Goal: Task Accomplishment & Management: Manage account settings

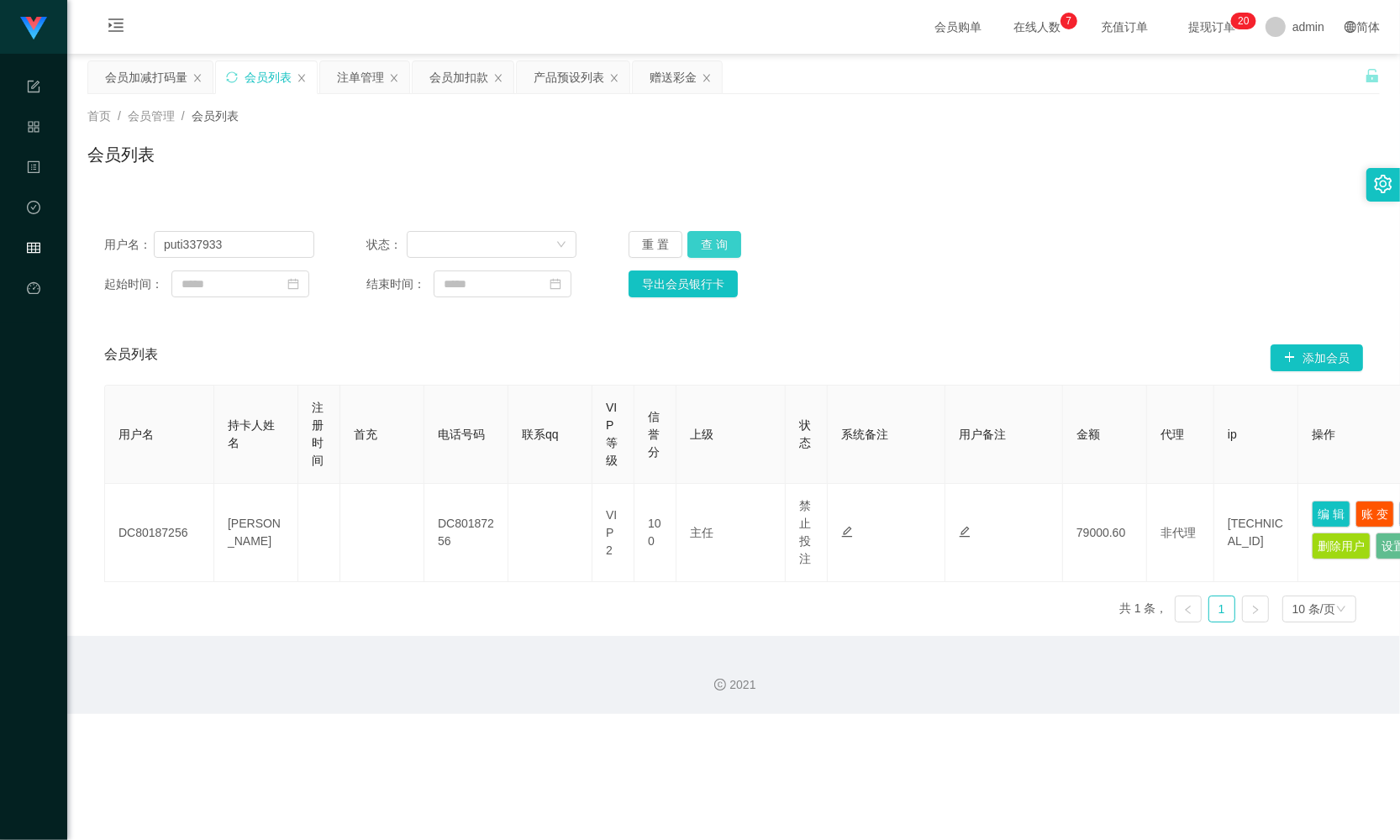
type input "puti337933"
click at [712, 242] on button "查 询" at bounding box center [715, 245] width 54 height 27
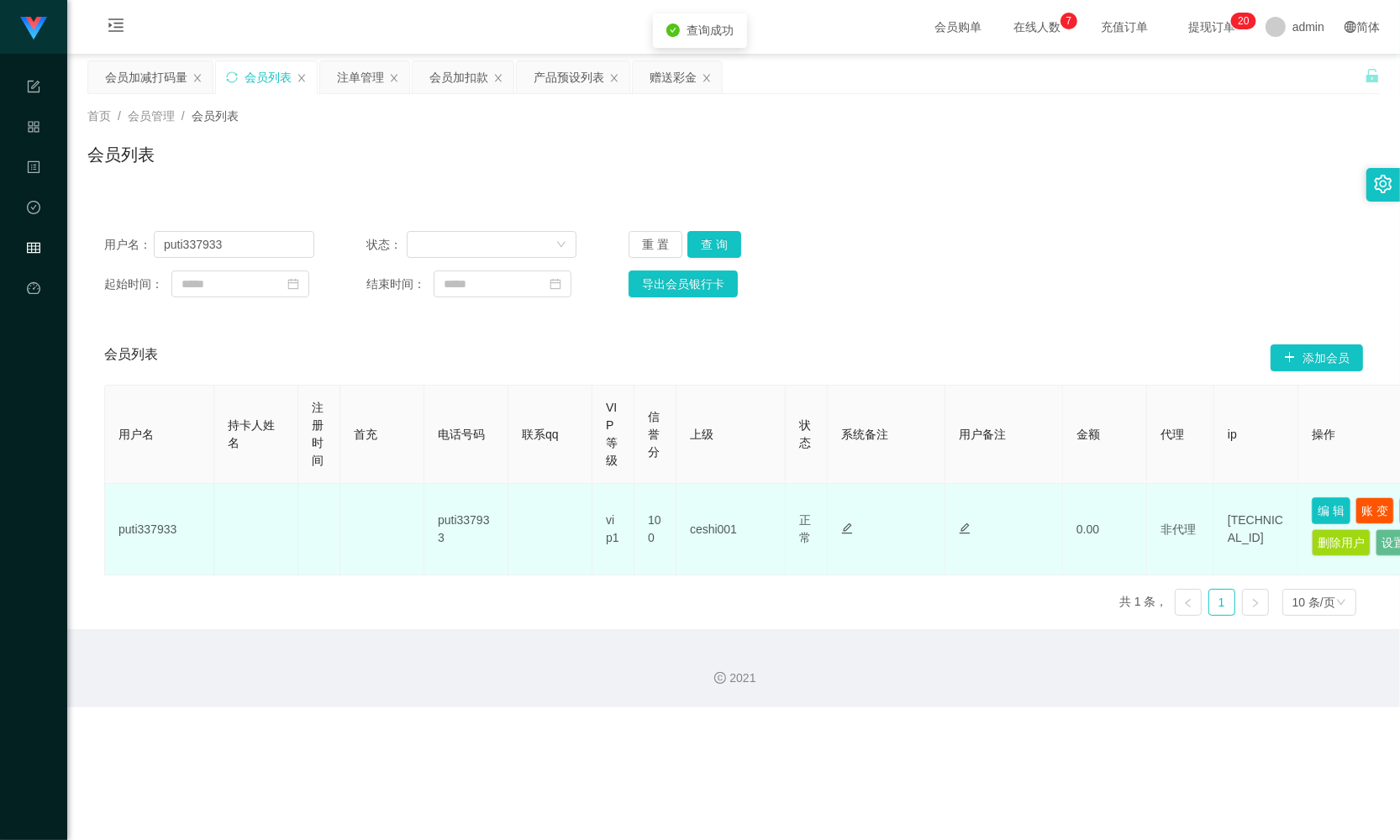
click at [1341, 514] on button "编 辑" at bounding box center [1331, 512] width 39 height 27
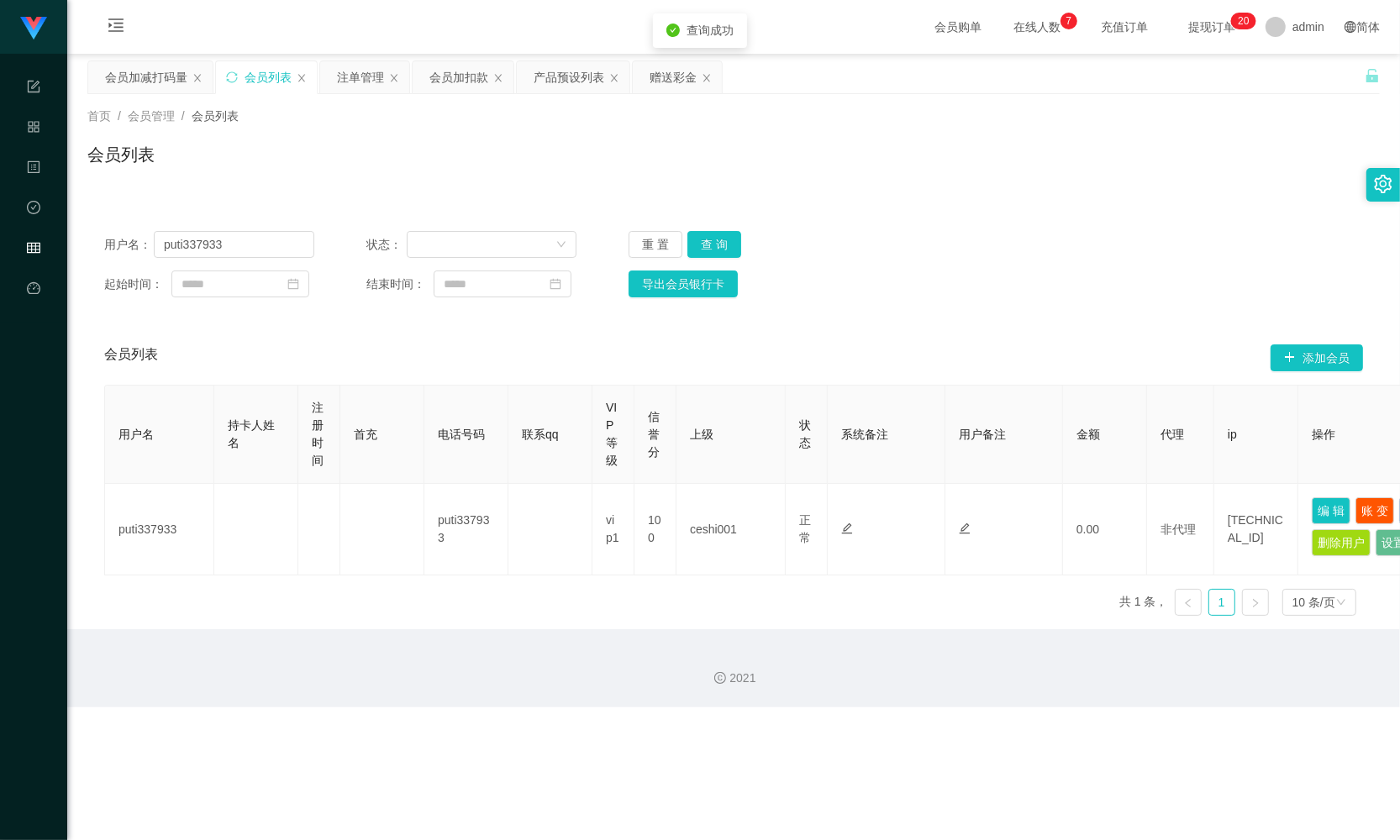
type input "puti337933"
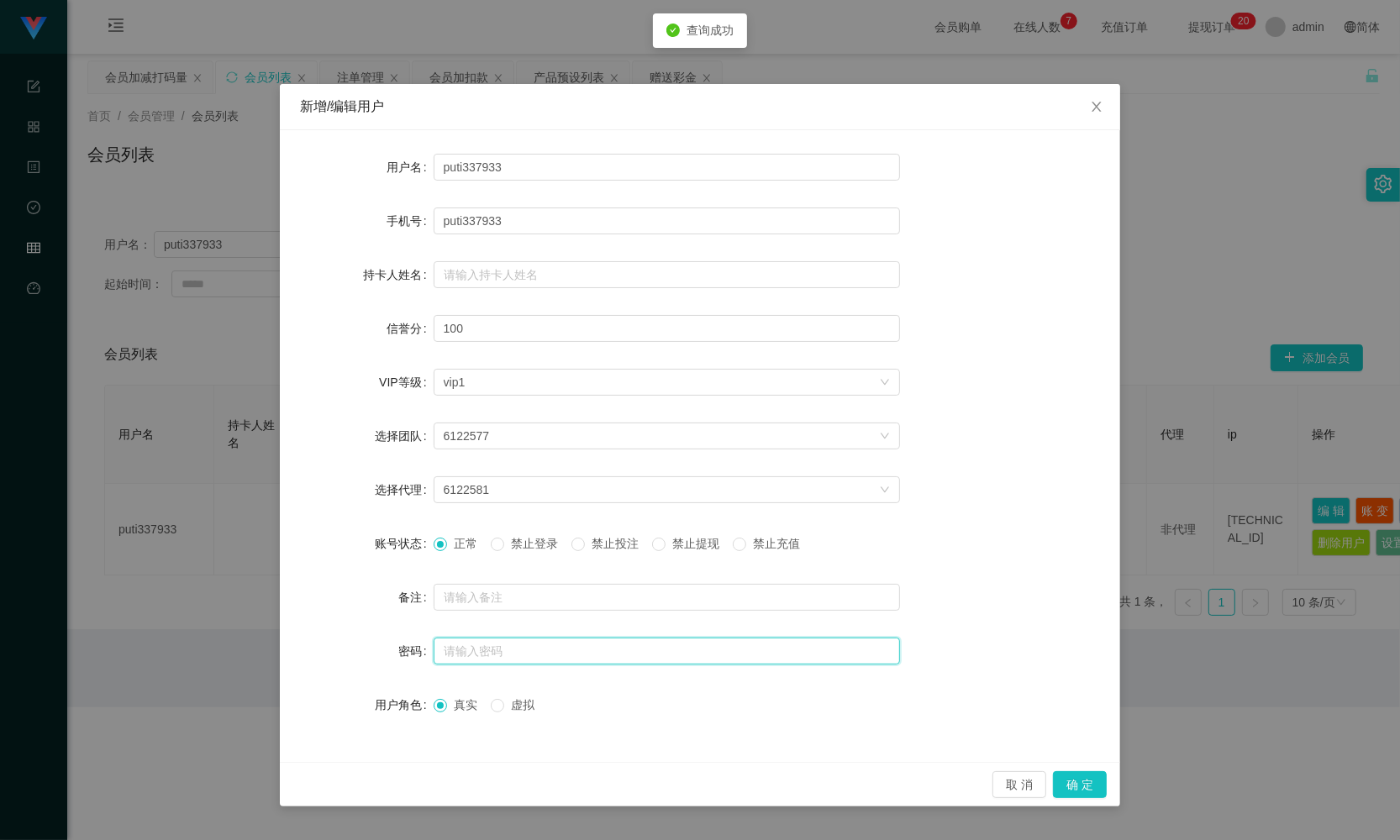
click at [475, 650] on input "text" at bounding box center [667, 651] width 466 height 27
type input "123456"
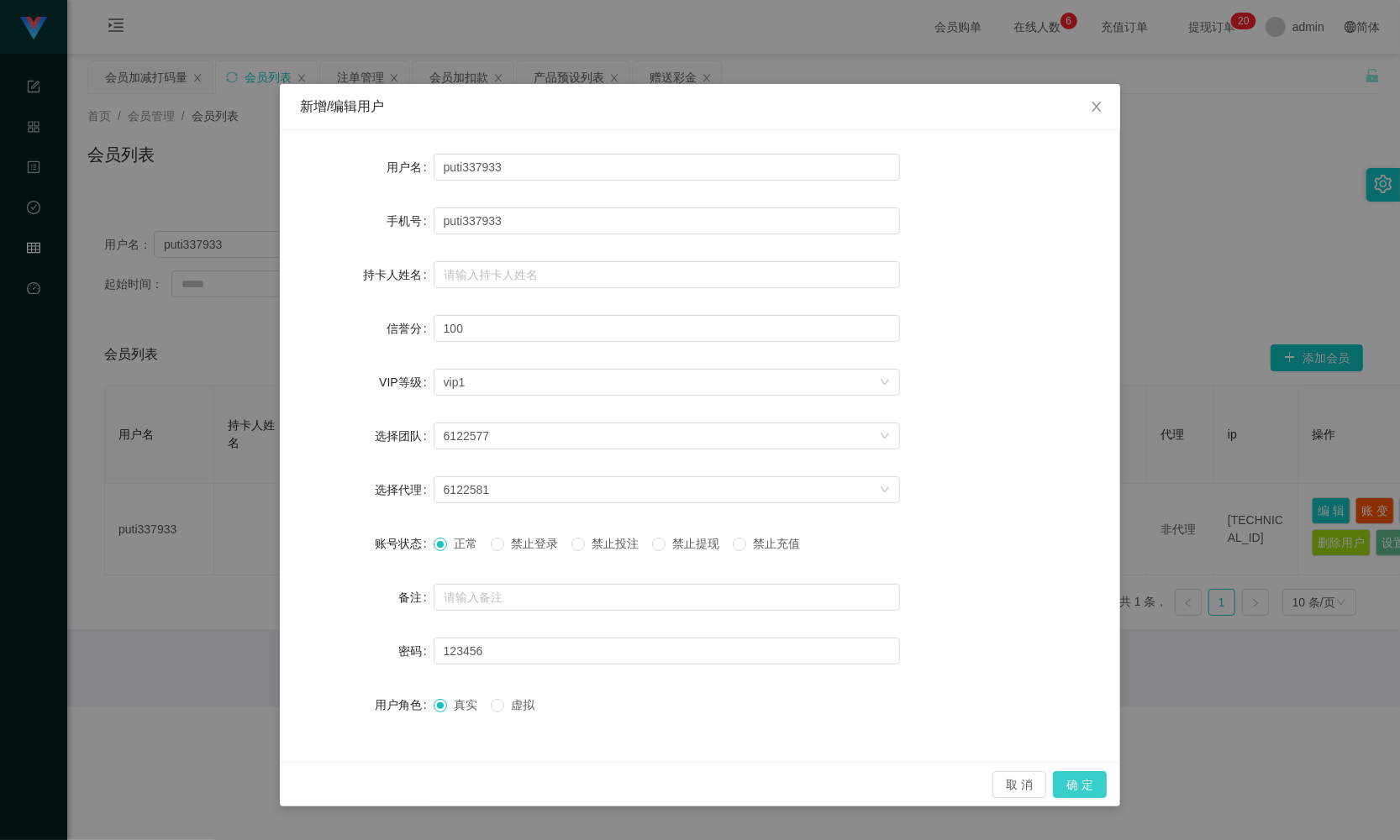
click at [1078, 783] on button "确 定" at bounding box center [1080, 785] width 54 height 27
